Goal: Task Accomplishment & Management: Manage account settings

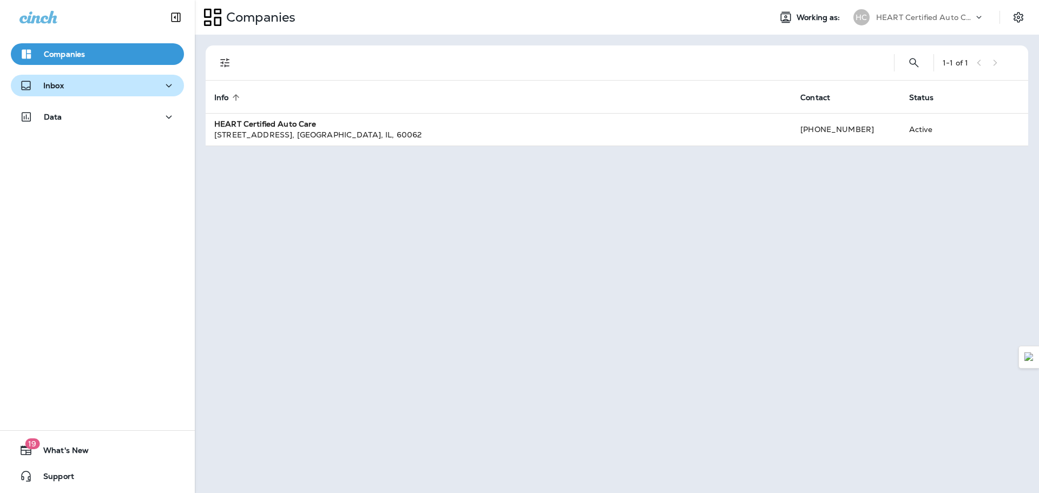
click at [85, 83] on div "Inbox" at bounding box center [97, 86] width 156 height 14
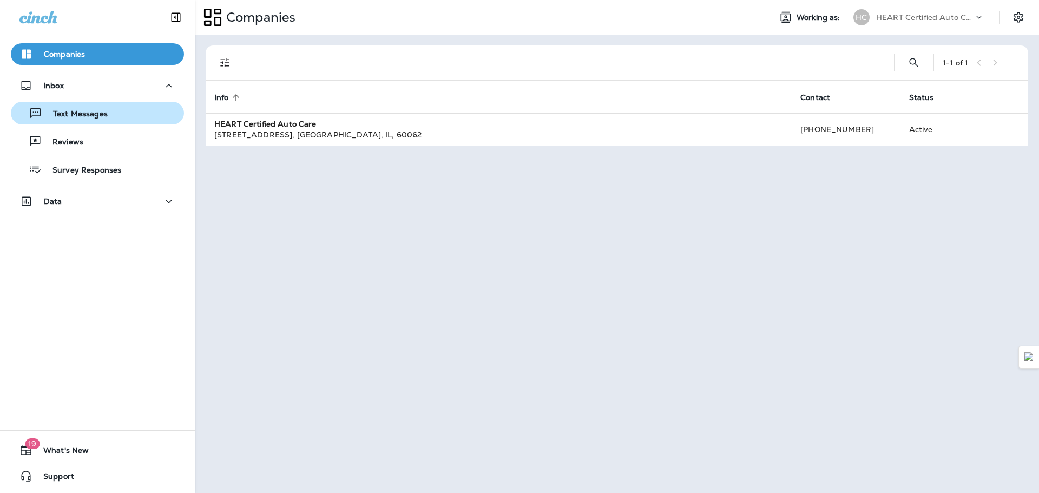
click at [61, 117] on p "Text Messages" at bounding box center [74, 114] width 65 height 10
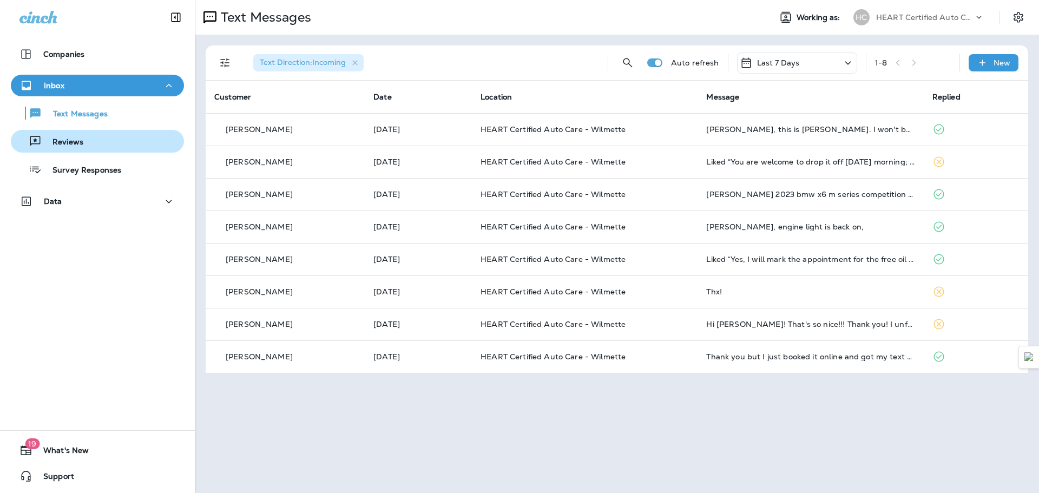
click at [95, 141] on div "Reviews" at bounding box center [97, 141] width 164 height 16
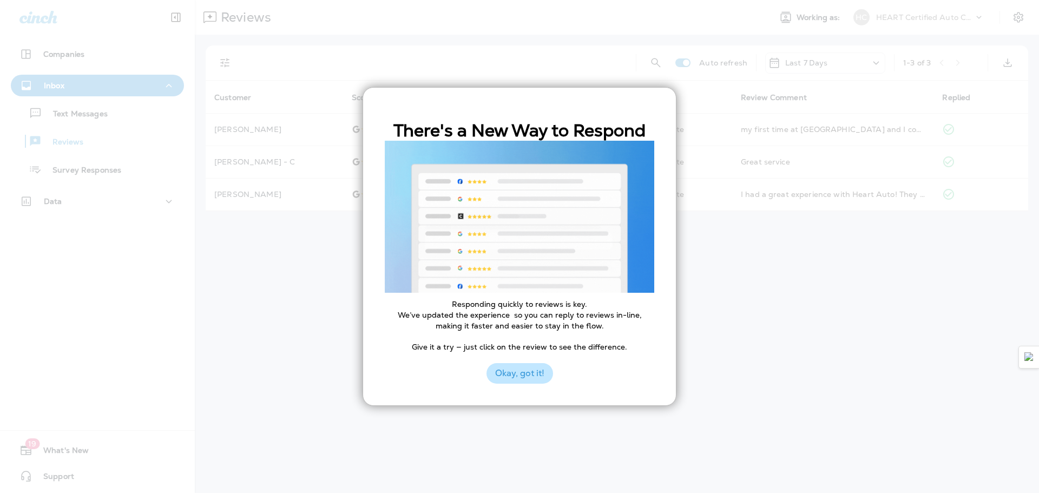
click at [539, 370] on button "Okay, got it!" at bounding box center [519, 373] width 67 height 21
